Goal: Transaction & Acquisition: Purchase product/service

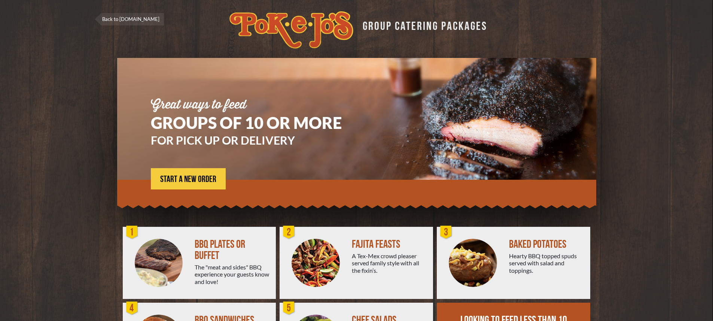
scroll to position [37, 0]
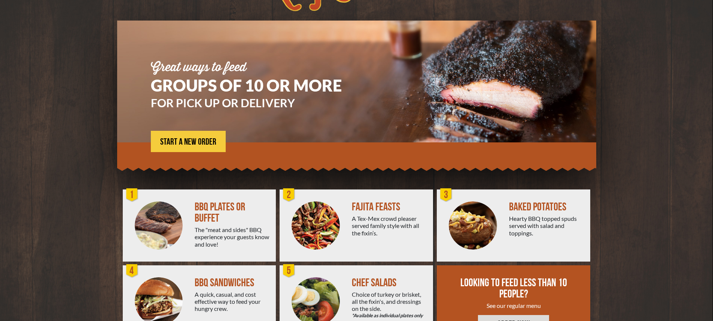
click at [363, 206] on div "FAJITA FEASTS" at bounding box center [389, 207] width 75 height 11
click at [308, 238] on img at bounding box center [316, 226] width 48 height 48
click at [384, 209] on div "FAJITA FEASTS" at bounding box center [389, 207] width 75 height 11
click at [211, 144] on span "START A NEW ORDER" at bounding box center [188, 142] width 56 height 9
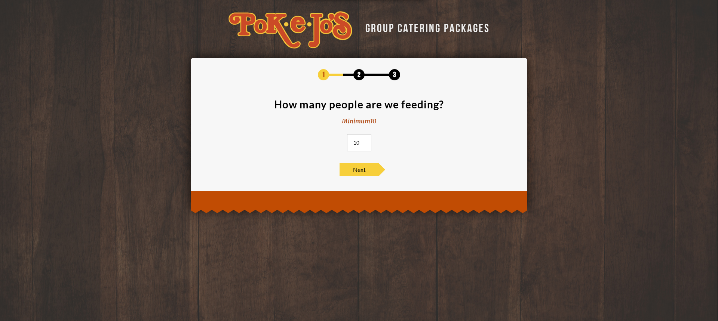
click at [361, 146] on input "10" at bounding box center [359, 142] width 24 height 17
click at [364, 141] on input "11" at bounding box center [359, 142] width 24 height 17
click at [364, 141] on input "12" at bounding box center [359, 142] width 24 height 17
click at [364, 141] on input "13" at bounding box center [359, 142] width 24 height 17
type input "14"
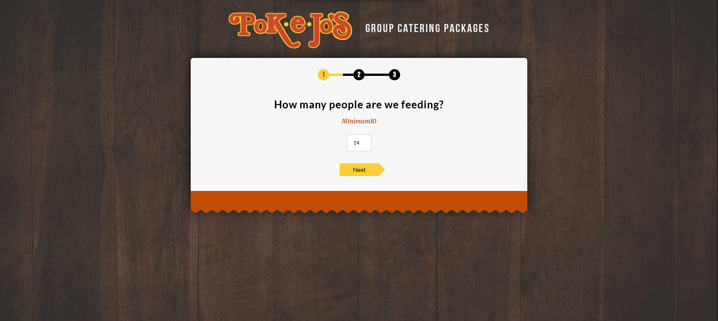
click at [364, 141] on input "14" at bounding box center [359, 142] width 24 height 17
click at [365, 146] on input "14" at bounding box center [359, 142] width 24 height 17
click at [361, 168] on span "Next" at bounding box center [359, 170] width 39 height 13
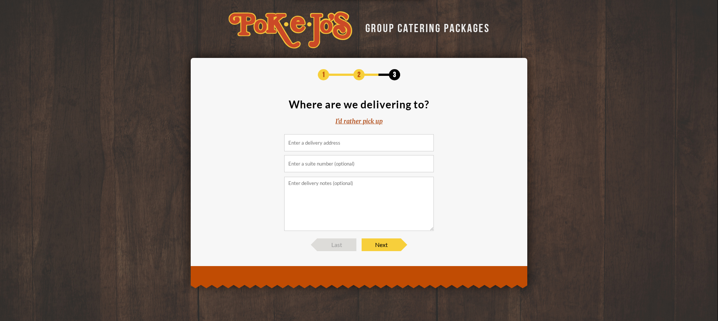
click at [359, 122] on div "I'd rather pick up" at bounding box center [359, 121] width 47 height 9
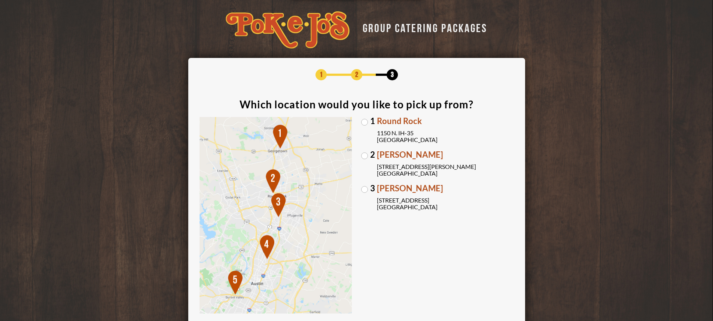
click at [366, 190] on label "3 Brodie Oaks 4109 S. Capitol of TX Hwy Austin, TX 78704" at bounding box center [437, 197] width 153 height 26
click at [0, 0] on input "3 Brodie Oaks 4109 S. Capitol of TX Hwy Austin, TX 78704" at bounding box center [0, 0] width 0 height 0
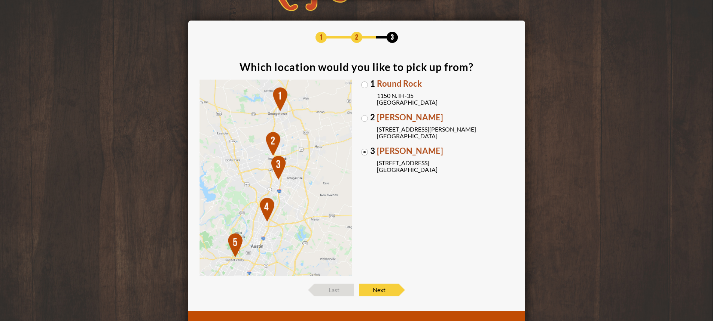
scroll to position [69, 0]
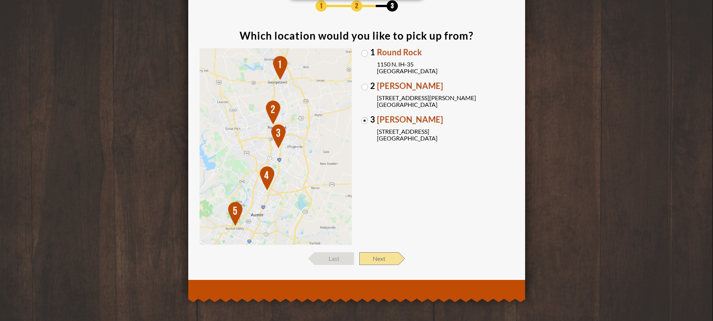
click at [379, 257] on span "Next" at bounding box center [378, 259] width 39 height 13
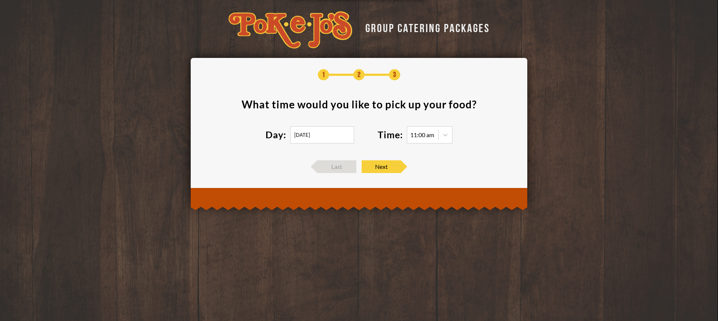
click at [306, 136] on input "10/10/2025" at bounding box center [322, 134] width 64 height 17
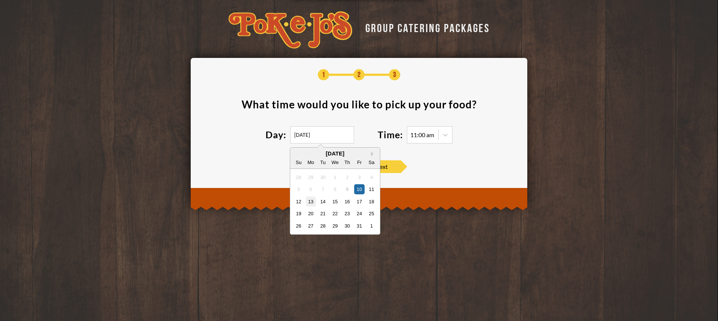
click at [311, 204] on div "13" at bounding box center [311, 201] width 10 height 10
type input "10/13/2025"
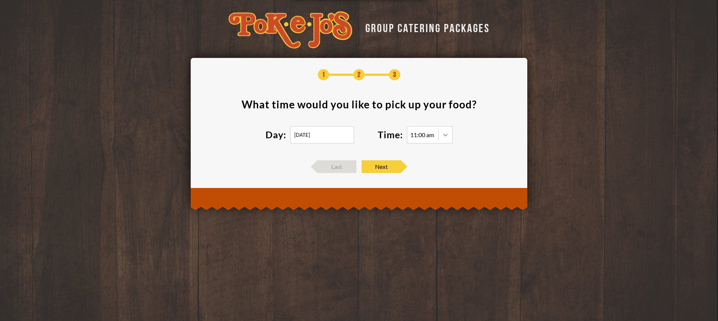
click at [442, 136] on icon at bounding box center [445, 134] width 7 height 7
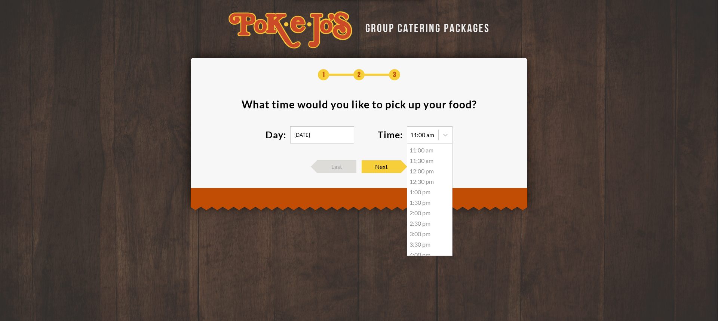
click at [429, 150] on div "11:00 am" at bounding box center [430, 150] width 45 height 10
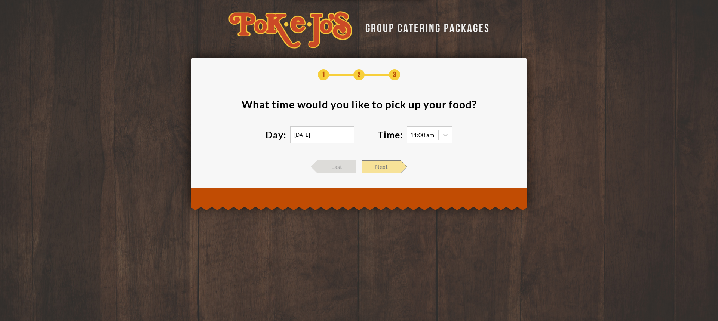
click at [378, 169] on span "Next" at bounding box center [381, 167] width 39 height 13
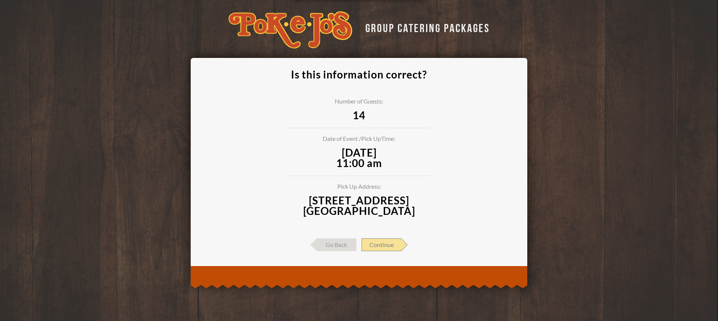
click at [393, 247] on span "Continue" at bounding box center [382, 245] width 40 height 13
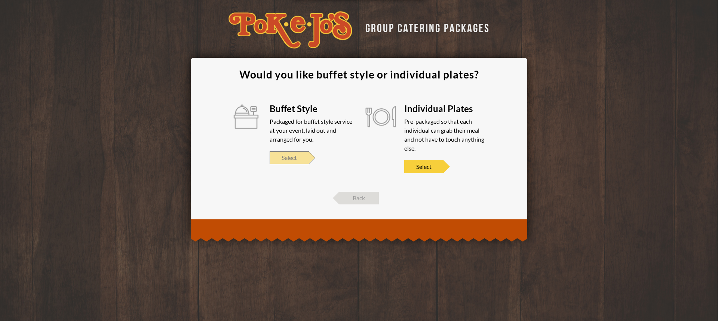
click at [293, 160] on span "Select" at bounding box center [289, 158] width 39 height 13
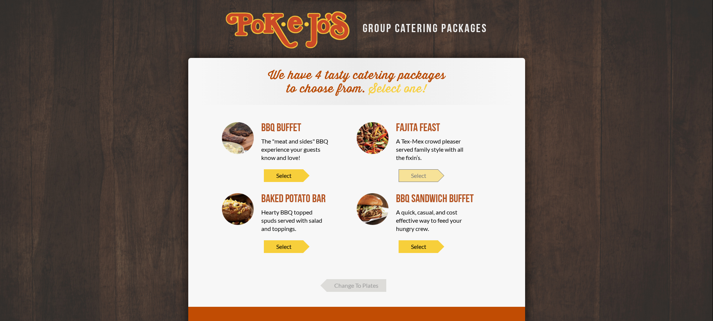
click at [419, 180] on span "Select" at bounding box center [418, 176] width 39 height 13
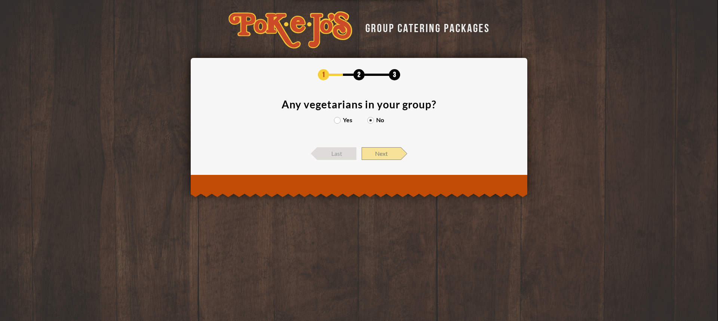
click at [385, 158] on span "Next" at bounding box center [381, 153] width 39 height 13
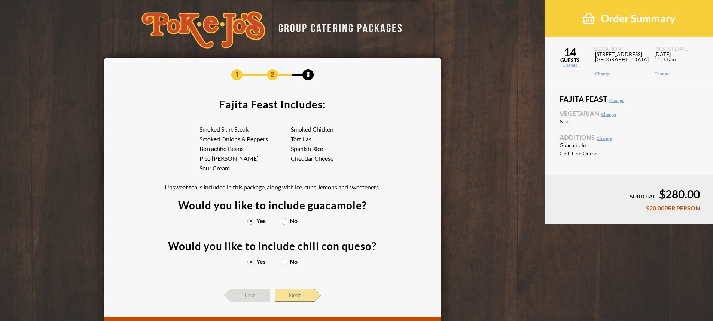
click at [302, 296] on span "Next" at bounding box center [294, 295] width 39 height 13
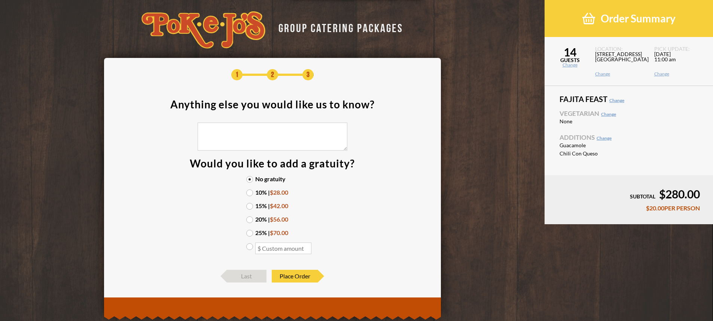
click at [252, 193] on label "10% | $28.00" at bounding box center [272, 193] width 52 height 6
click at [0, 0] on input "10% | $28.00" at bounding box center [0, 0] width 0 height 0
click at [304, 276] on span "Place Order" at bounding box center [295, 276] width 46 height 13
click at [296, 250] on input "number" at bounding box center [283, 249] width 56 height 12
click at [294, 141] on textarea at bounding box center [273, 137] width 150 height 28
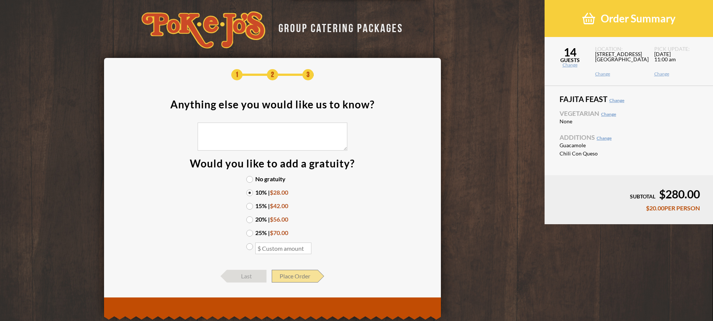
click at [315, 278] on span "Place Order" at bounding box center [295, 276] width 46 height 13
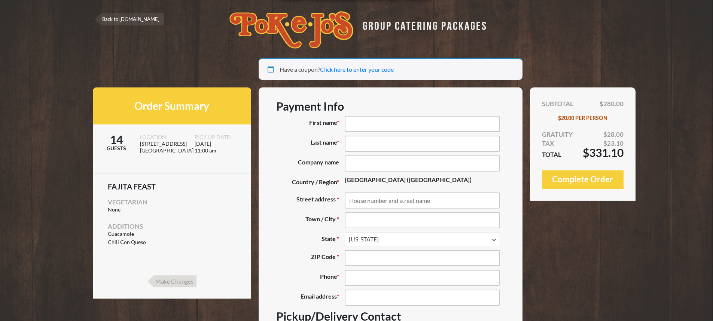
select select "TX"
click at [367, 123] on input "First name *" at bounding box center [422, 124] width 155 height 16
type input "Ricardo"
type input "Menendez"
type input "3320 Harmon Ave, APT 520"
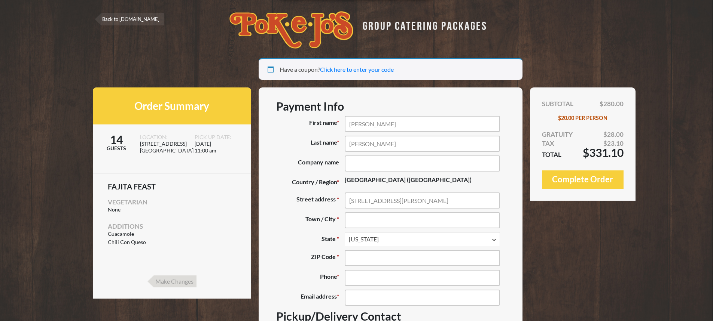
type input "Austin"
type input "78705"
type input "(954) 798-7982"
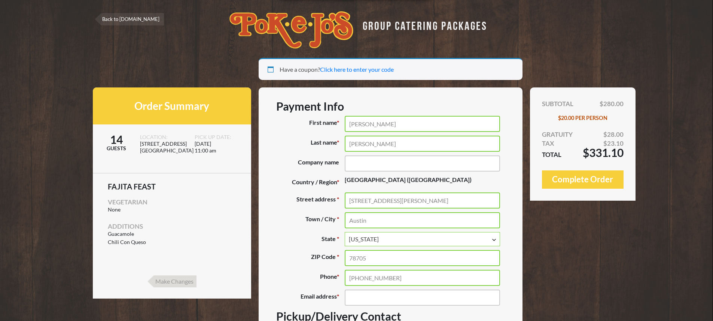
drag, startPoint x: 438, startPoint y: 199, endPoint x: 333, endPoint y: 208, distance: 104.8
click at [333, 208] on p "Street address * 3320 Harmon Ave, APT 520" at bounding box center [390, 201] width 229 height 16
type input "7500 Metro Center Drive"
drag, startPoint x: 369, startPoint y: 258, endPoint x: 361, endPoint y: 261, distance: 8.6
click at [361, 261] on input "78705" at bounding box center [422, 258] width 155 height 16
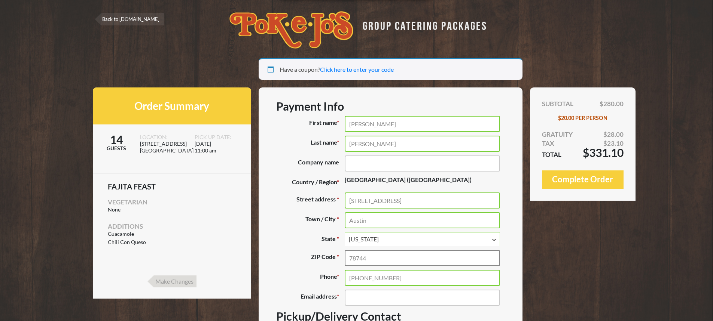
type input "78744"
click at [311, 290] on label "Email address *" at bounding box center [310, 298] width 68 height 16
click at [345, 290] on input "Email address *" at bounding box center [422, 298] width 155 height 16
type input "rmenendez@digitalrealty.com"
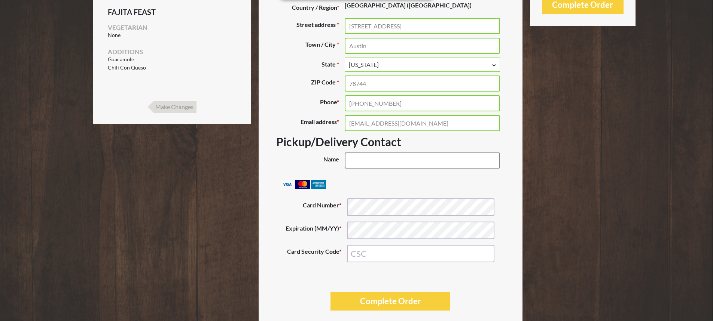
click at [379, 164] on input "Name (optional)" at bounding box center [422, 161] width 155 height 16
type input "Ricardo Menendez"
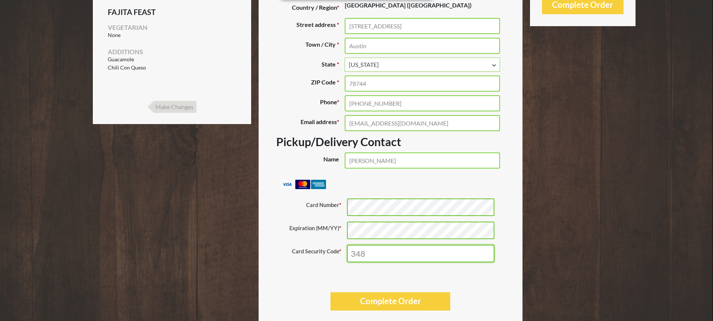
type input "348"
click at [266, 274] on form "Payment Info First name * Ricardo Last name * Menendez Company name (optional) …" at bounding box center [391, 118] width 264 height 410
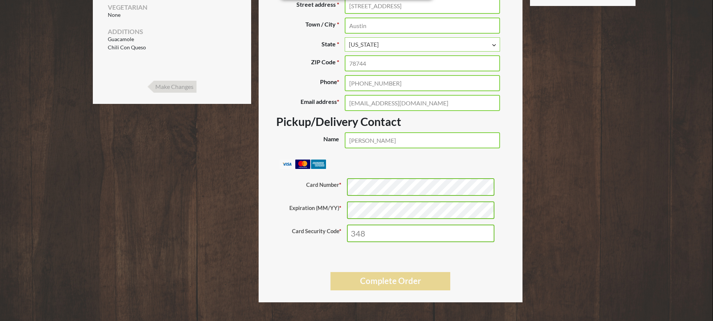
click at [367, 285] on button "Complete Order" at bounding box center [390, 281] width 120 height 18
